Goal: Transaction & Acquisition: Purchase product/service

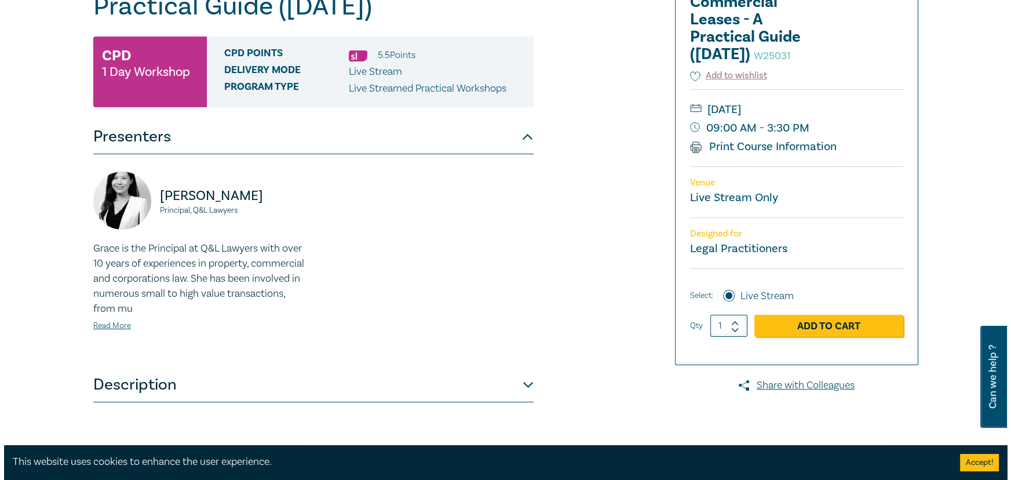
scroll to position [210, 0]
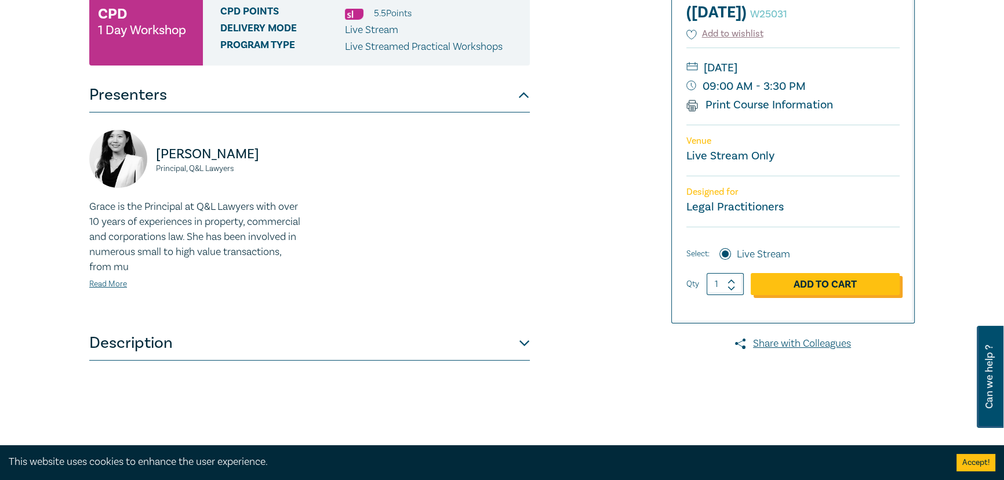
click at [811, 295] on link "Add to Cart" at bounding box center [825, 284] width 149 height 22
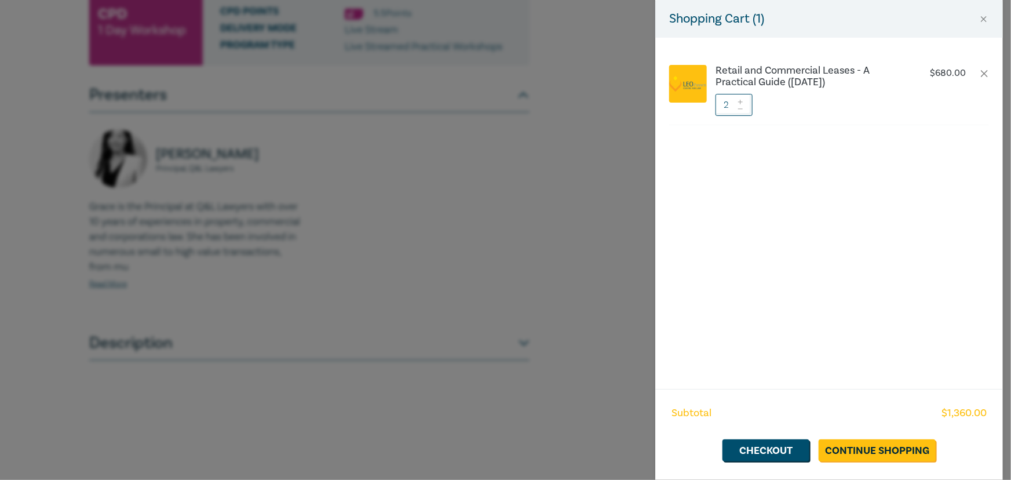
click at [741, 109] on icon at bounding box center [741, 109] width 8 height 5
click at [782, 452] on link "Checkout" at bounding box center [766, 450] width 87 height 22
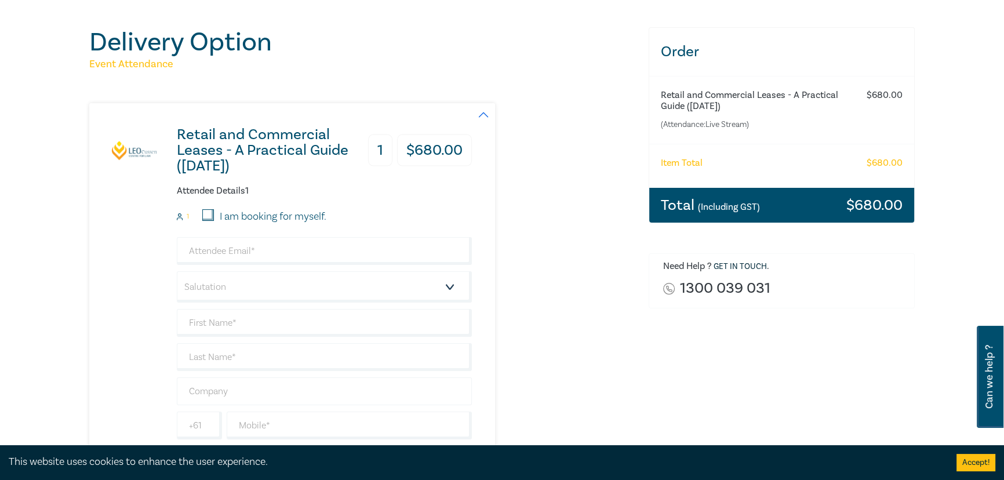
scroll to position [105, 0]
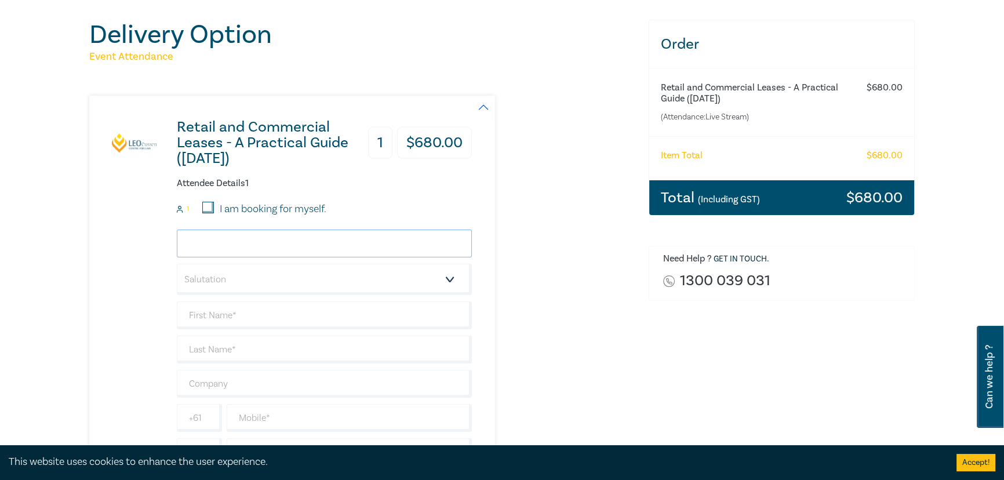
click at [227, 244] on input "email" at bounding box center [324, 244] width 295 height 28
type input "shodder@costaam.com.au"
select select "Mr."
type input "Samuel"
type input "Hodder"
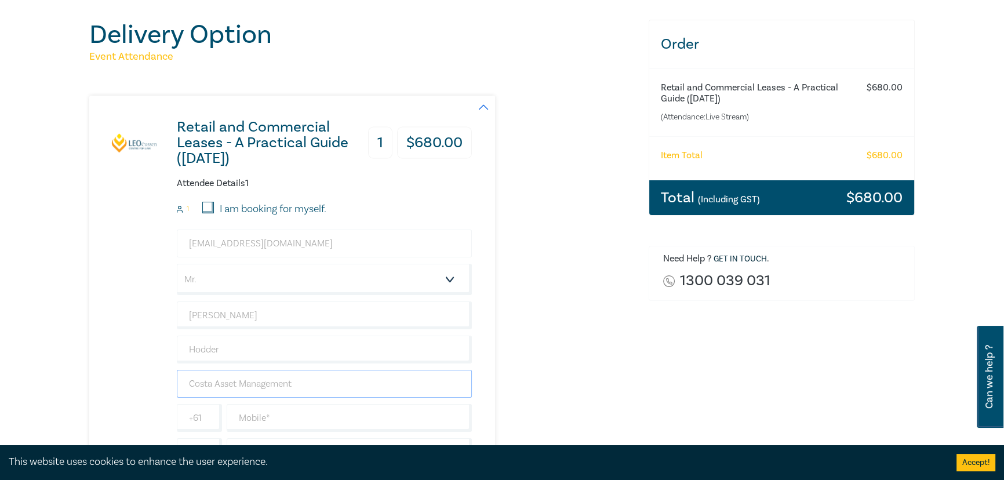
type input "Costa Asset Management"
paste input "0468 357 261"
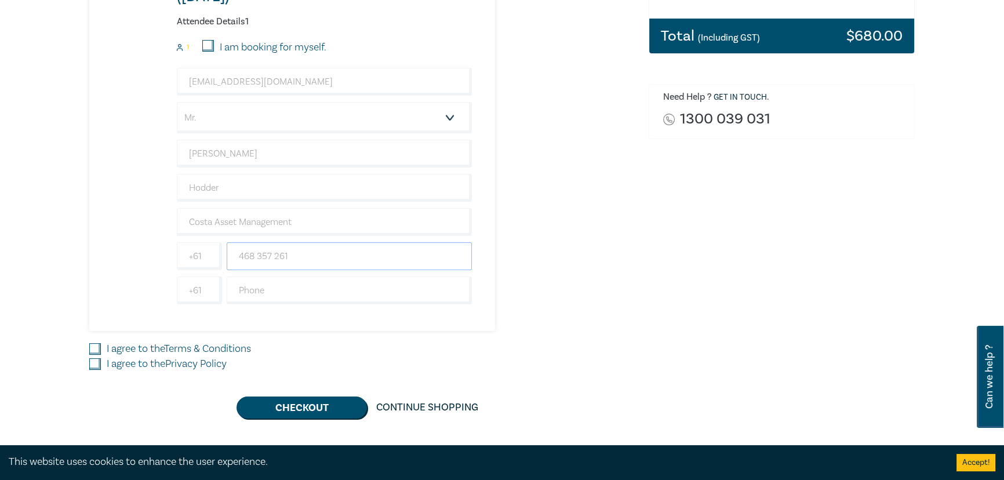
scroll to position [369, 0]
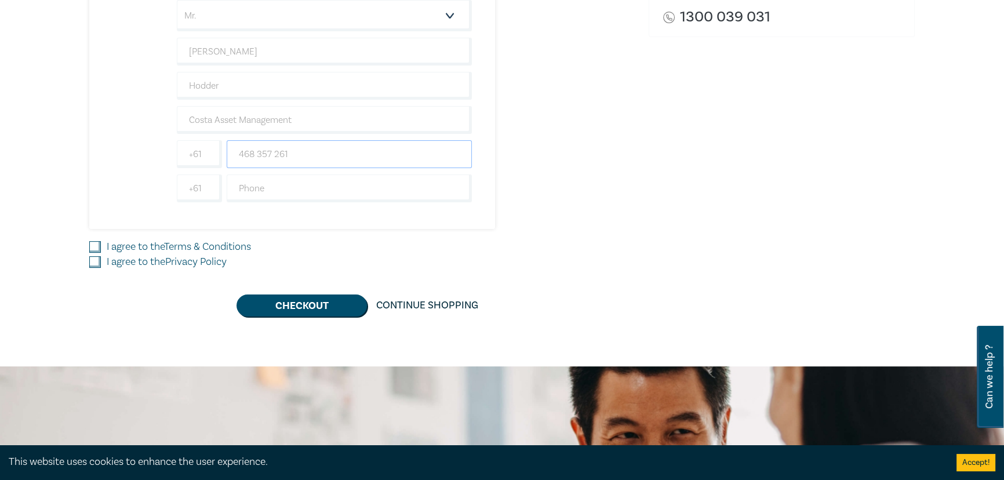
type input "468 357 261"
click at [96, 245] on input "I agree to the Terms & Conditions" at bounding box center [95, 247] width 12 height 12
checkbox input "true"
click at [94, 260] on input "I agree to the Privacy Policy" at bounding box center [95, 262] width 12 height 12
checkbox input "true"
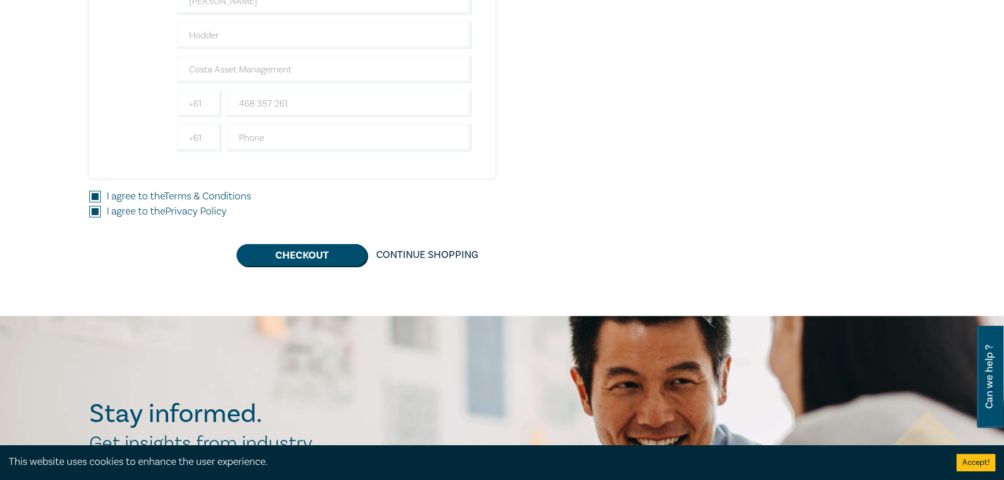
scroll to position [421, 0]
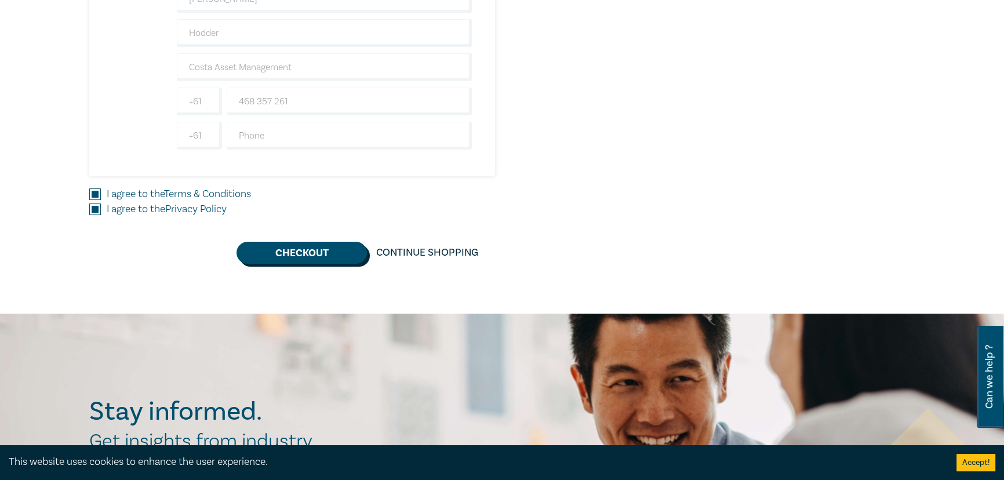
click at [324, 252] on button "Checkout" at bounding box center [301, 253] width 130 height 22
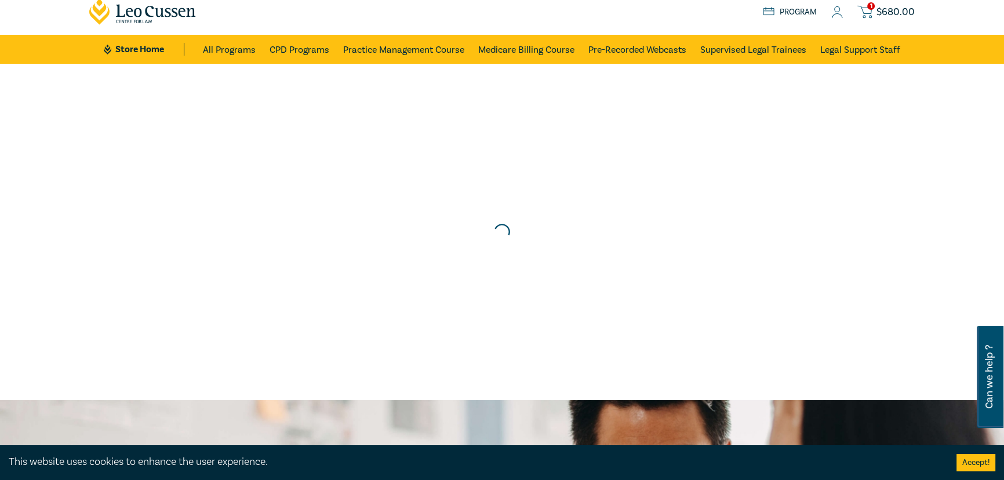
scroll to position [0, 0]
